Goal: Check status: Check status

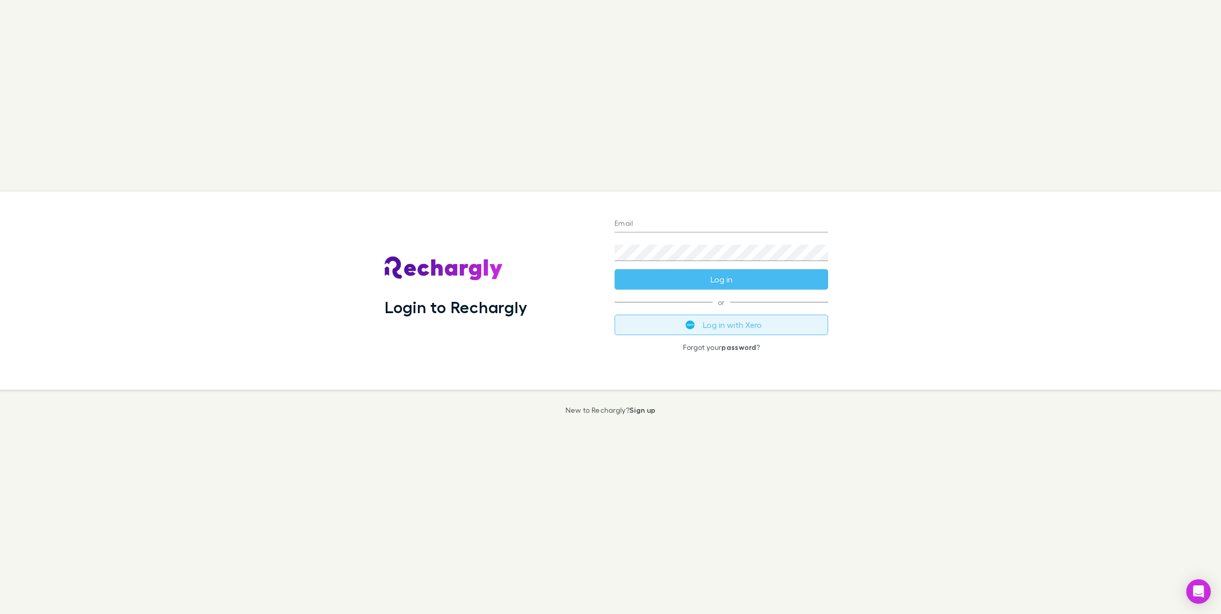
click at [731, 322] on button "Log in with Xero" at bounding box center [721, 325] width 214 height 20
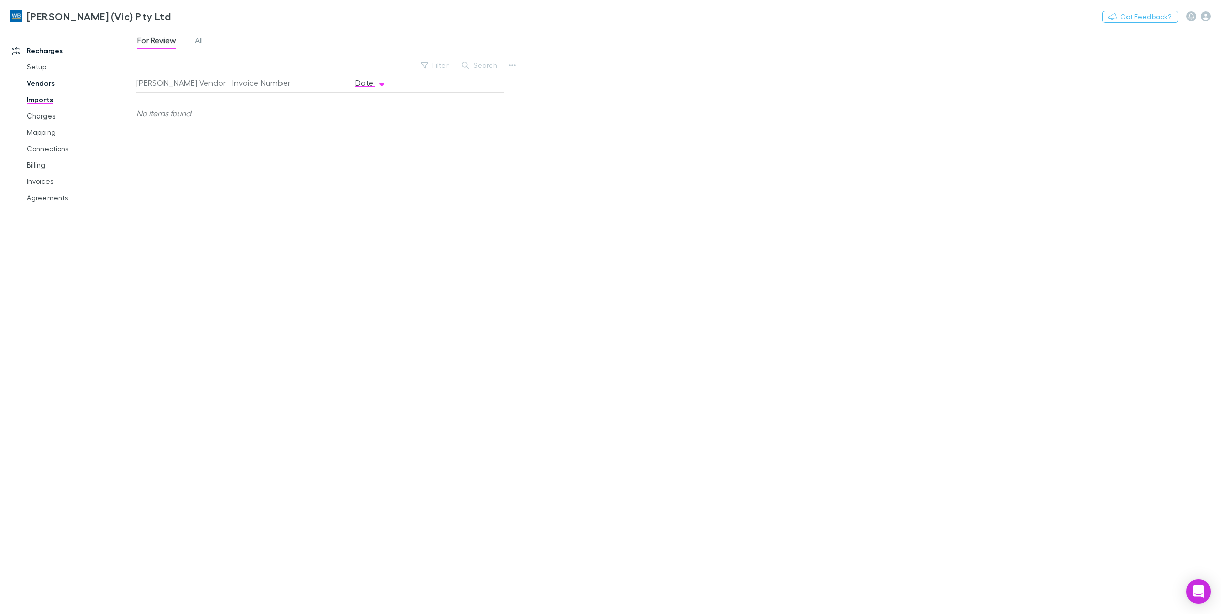
click at [45, 80] on link "Vendors" at bounding box center [80, 83] width 128 height 16
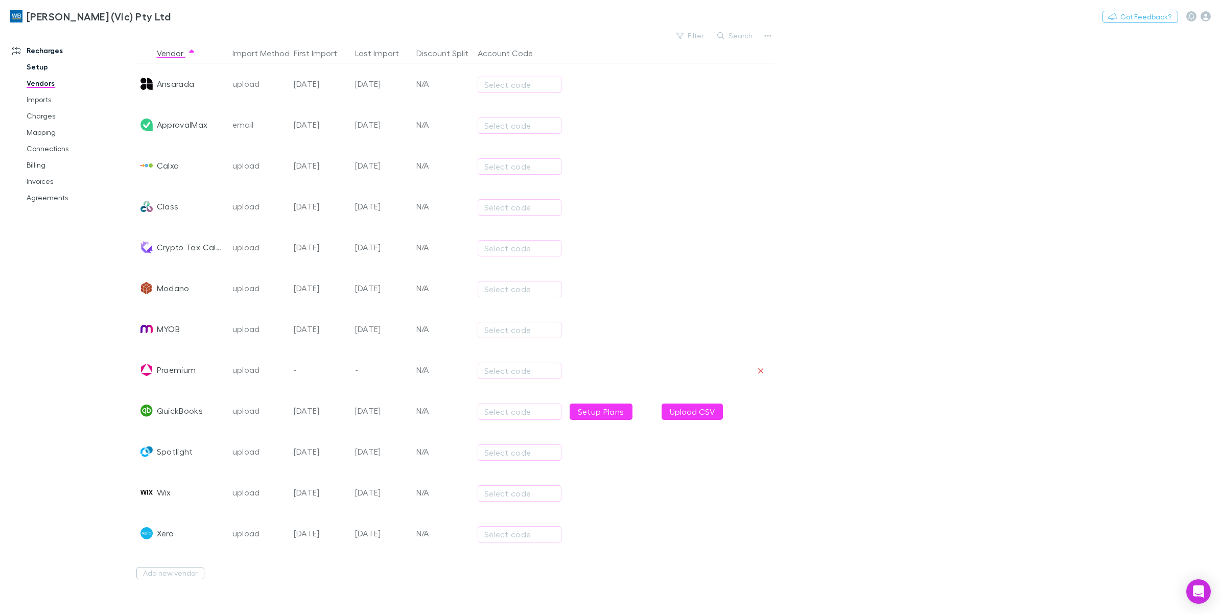
click at [32, 66] on link "Setup" at bounding box center [80, 67] width 128 height 16
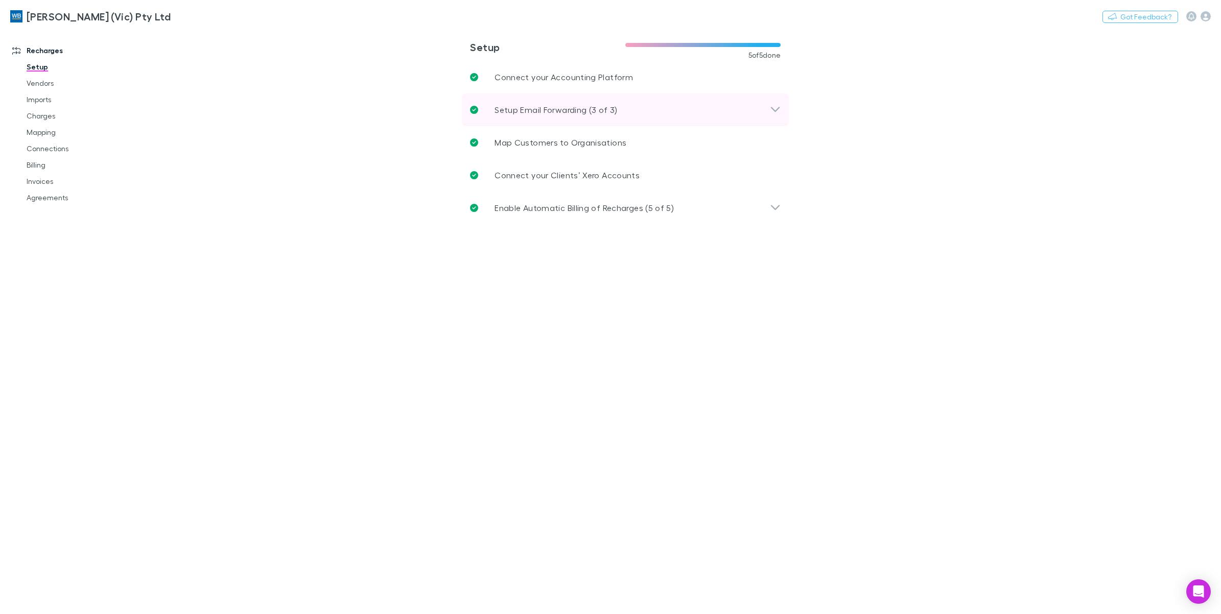
click at [767, 111] on div "Setup Email Forwarding (3 of 3)" at bounding box center [620, 110] width 300 height 12
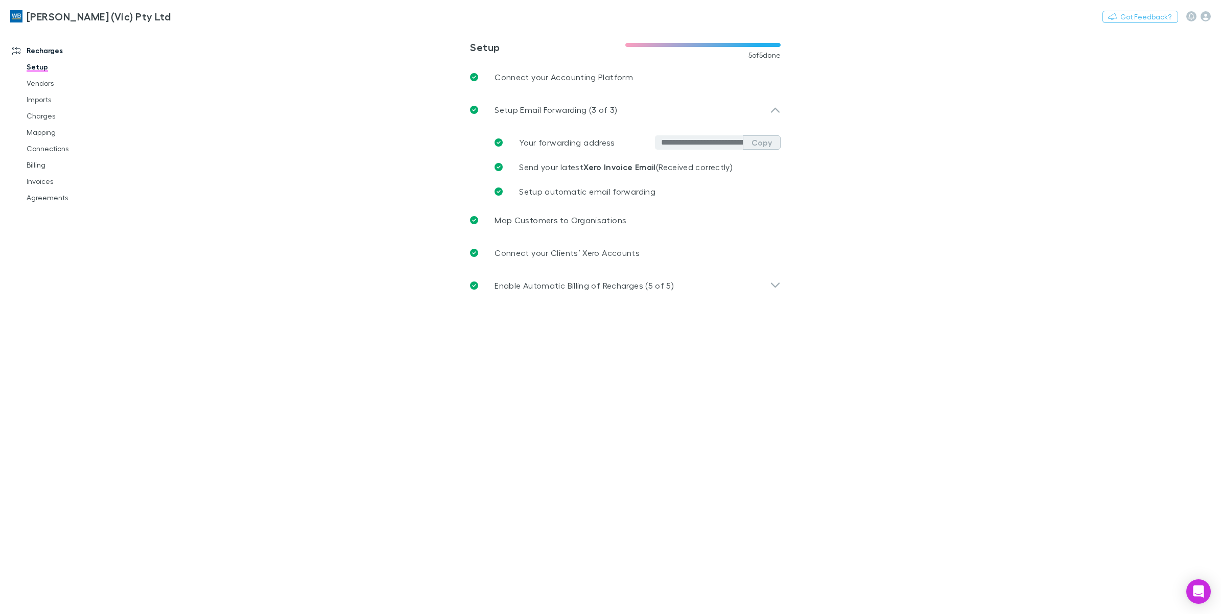
click at [768, 138] on button "Copy" at bounding box center [762, 142] width 38 height 14
click at [42, 119] on link "Charges" at bounding box center [80, 116] width 128 height 16
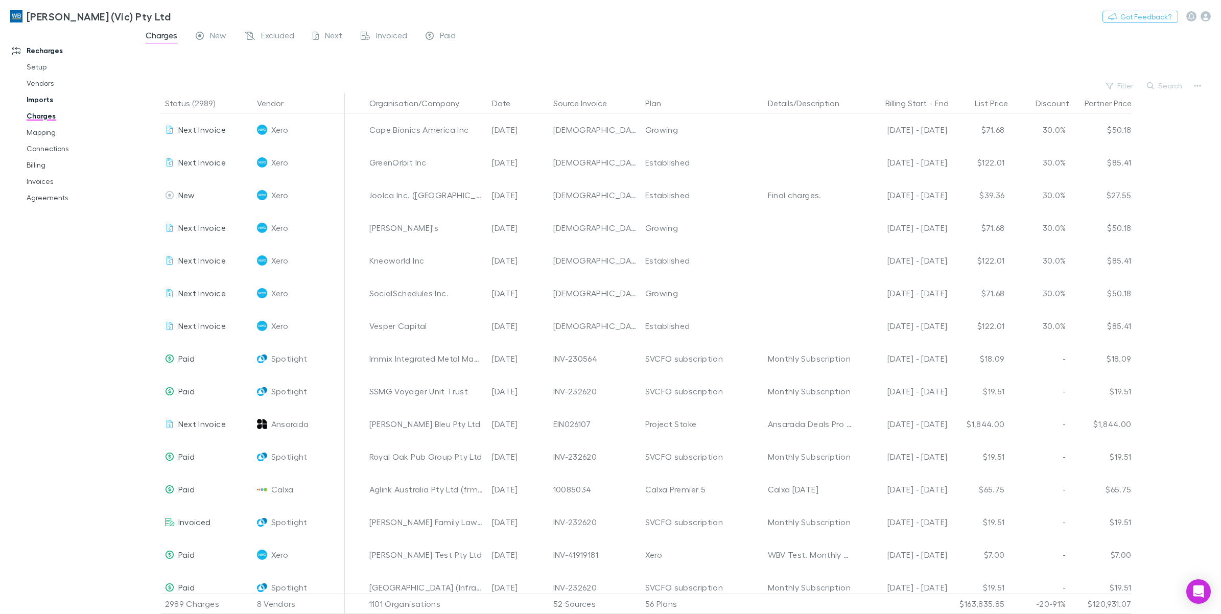
click at [33, 102] on link "Imports" at bounding box center [80, 99] width 128 height 16
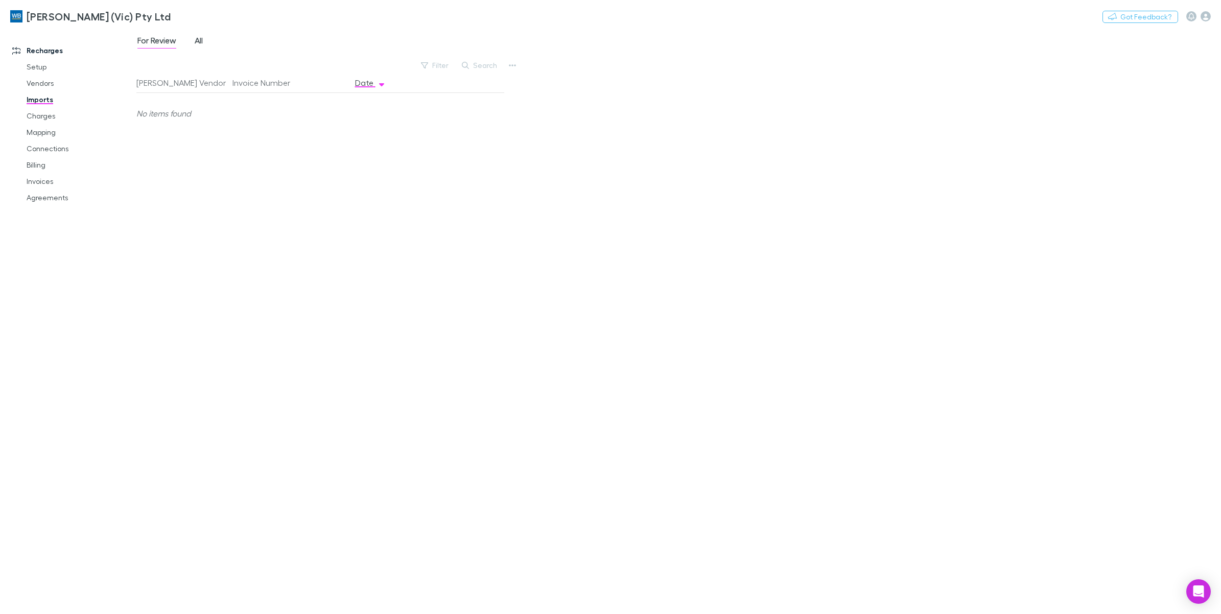
click at [201, 42] on span "All" at bounding box center [199, 41] width 8 height 13
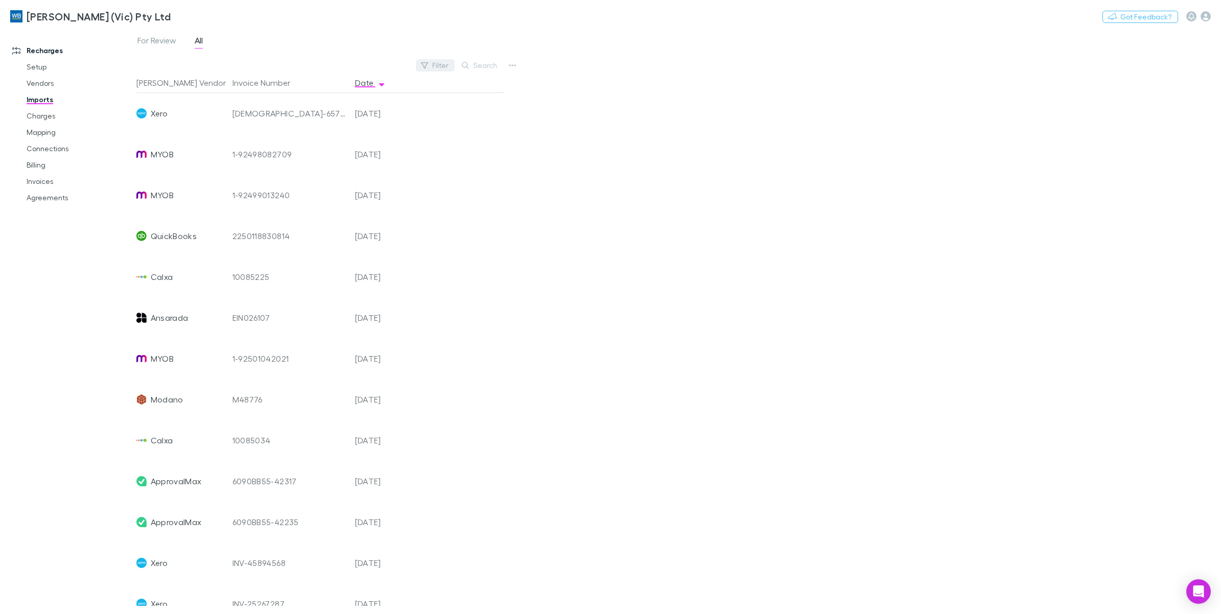
click at [444, 61] on button "Filter" at bounding box center [435, 65] width 39 height 12
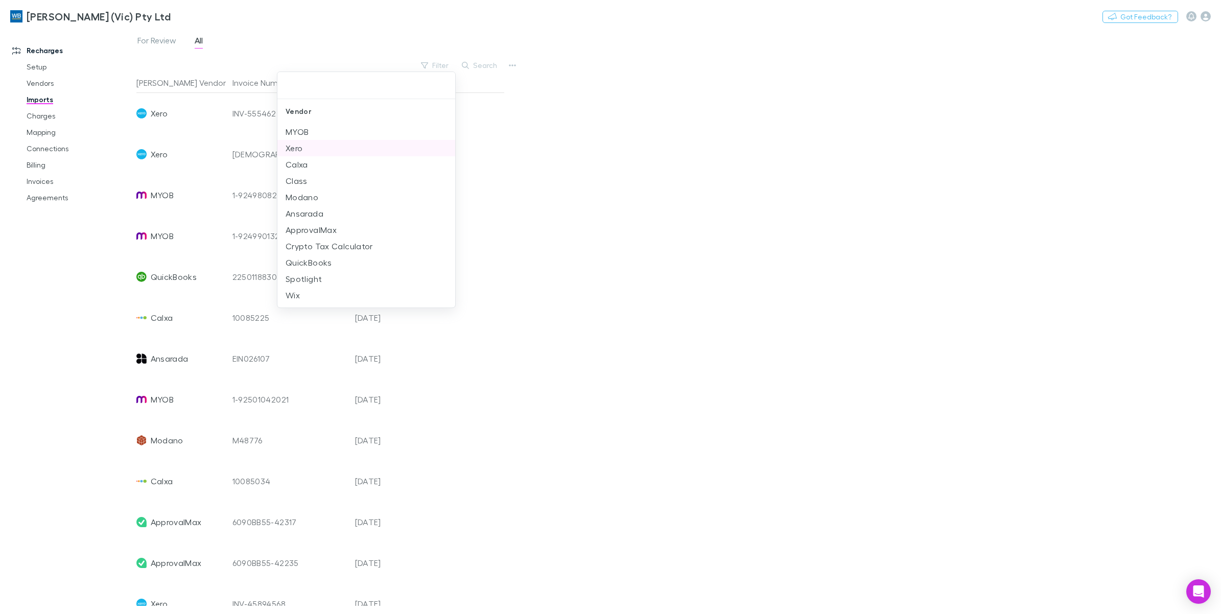
click at [313, 151] on li "Xero" at bounding box center [366, 148] width 178 height 16
click at [618, 89] on div at bounding box center [610, 307] width 1221 height 614
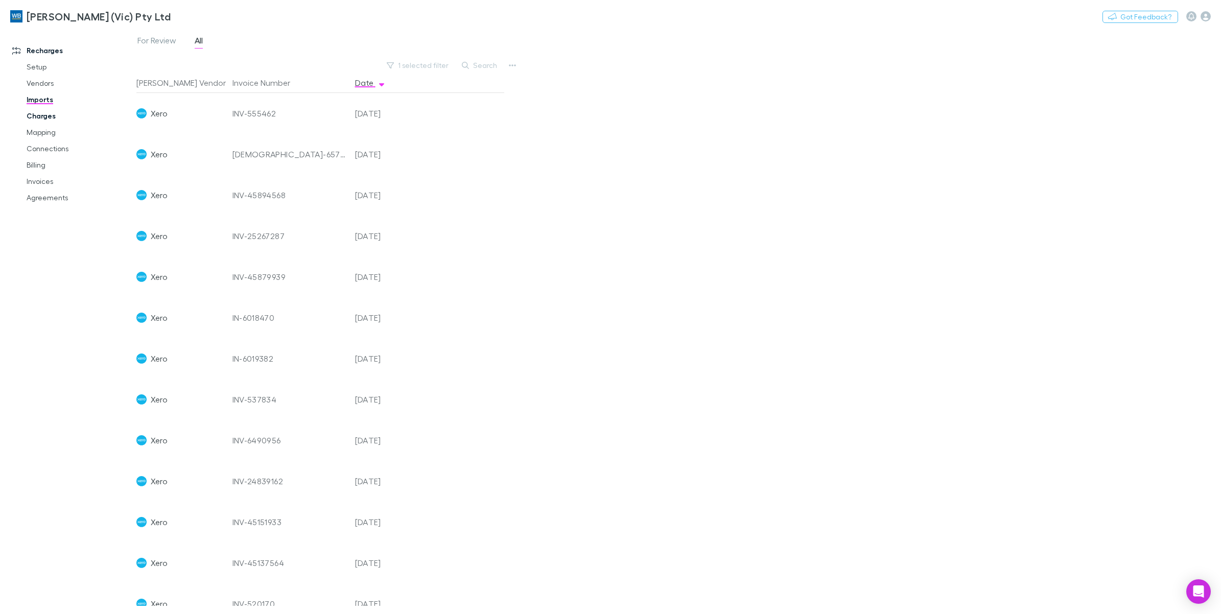
click at [36, 118] on link "Charges" at bounding box center [80, 116] width 128 height 16
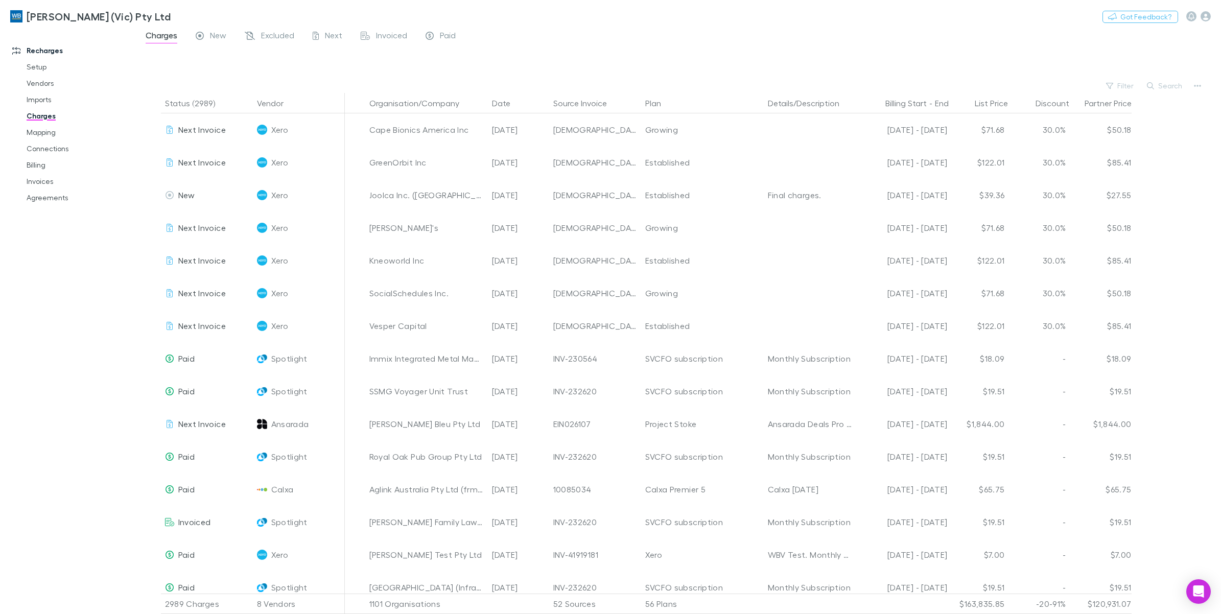
click at [1122, 92] on div "Filter" at bounding box center [1120, 86] width 39 height 14
click at [1120, 88] on button "Filter" at bounding box center [1120, 86] width 39 height 12
click at [999, 149] on li "Xero" at bounding box center [1052, 153] width 178 height 16
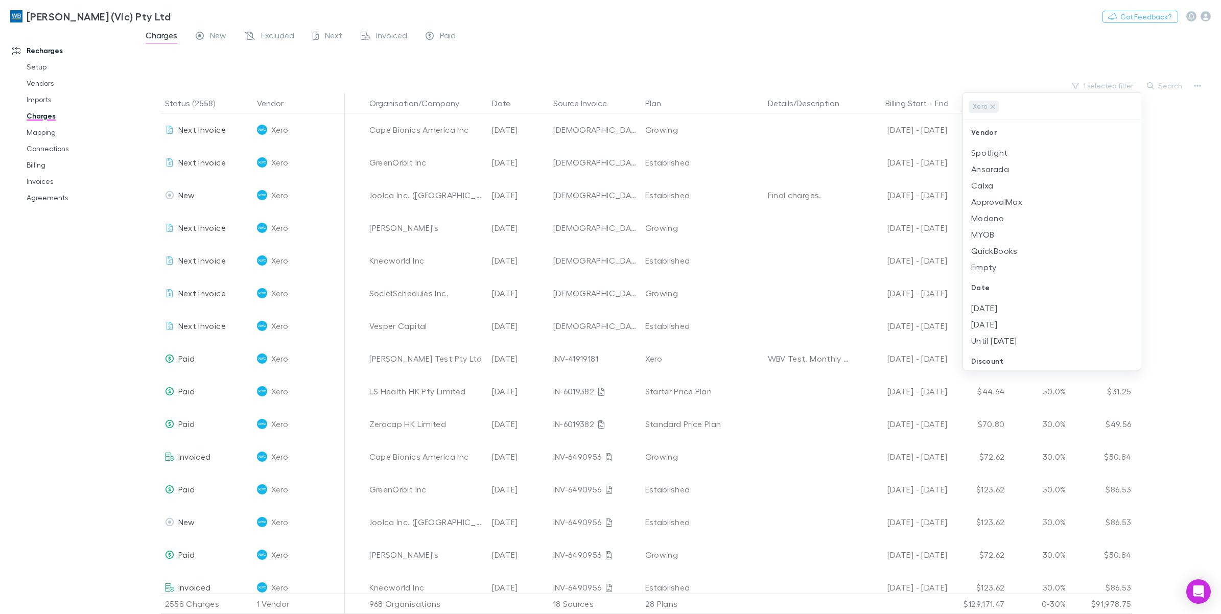
click at [1160, 87] on div at bounding box center [610, 307] width 1221 height 614
click at [1160, 87] on button "Search" at bounding box center [1165, 86] width 46 height 12
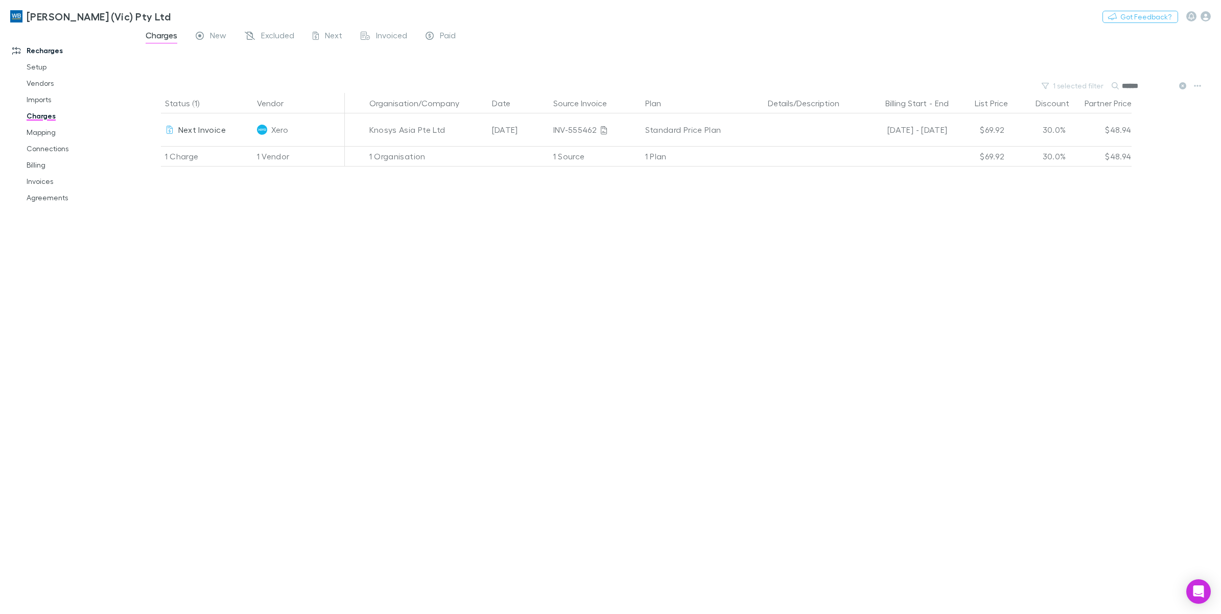
type input "******"
